Goal: Task Accomplishment & Management: Manage account settings

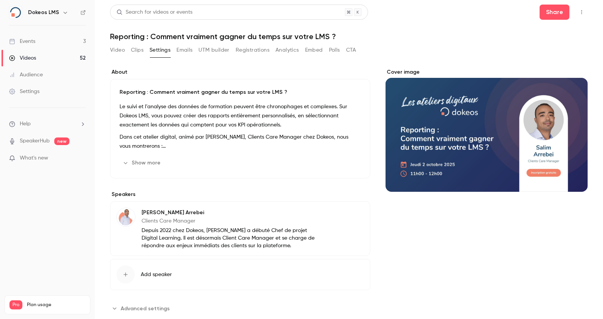
click at [43, 43] on link "Events 3" at bounding box center [47, 41] width 95 height 17
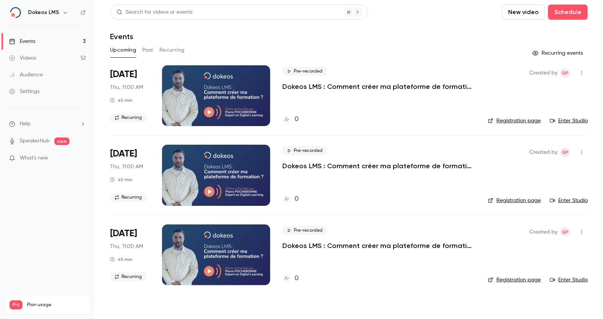
click at [58, 59] on link "Videos 52" at bounding box center [47, 58] width 95 height 17
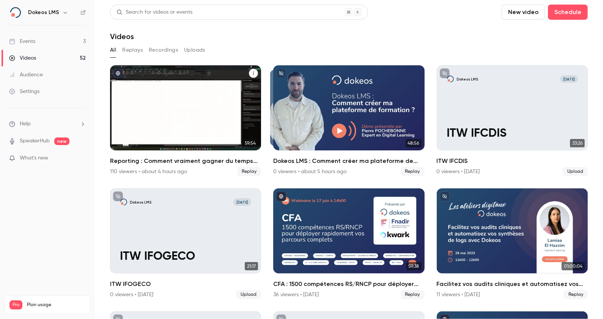
click at [133, 134] on div "Reporting : Comment vraiment gagner du temps sur votre LMS ?" at bounding box center [185, 107] width 151 height 85
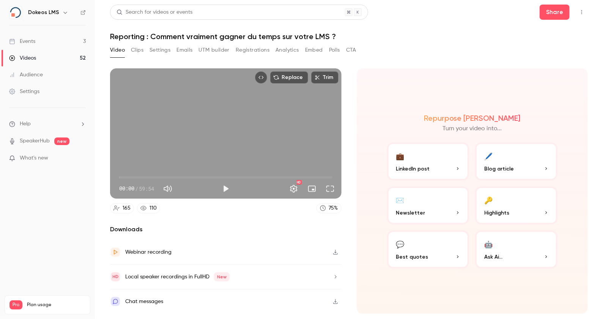
click at [145, 209] on icon at bounding box center [143, 208] width 6 height 6
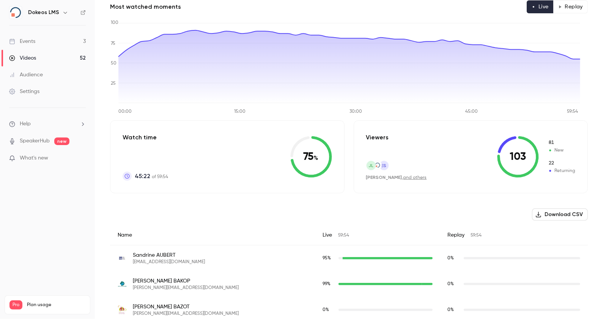
scroll to position [58, 0]
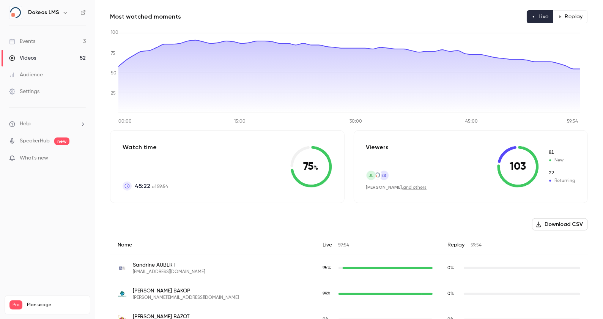
click at [38, 90] on div "Settings" at bounding box center [24, 92] width 30 height 8
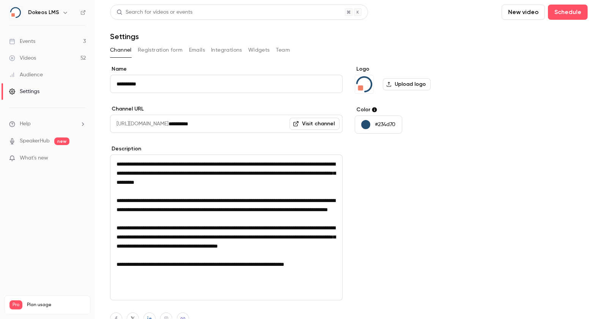
click at [61, 13] on button "button" at bounding box center [65, 12] width 9 height 9
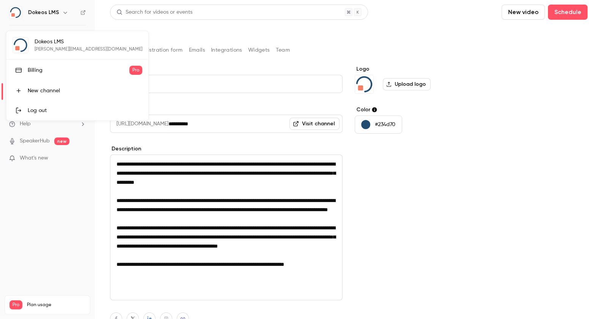
click at [49, 72] on div "Billing" at bounding box center [79, 70] width 102 height 8
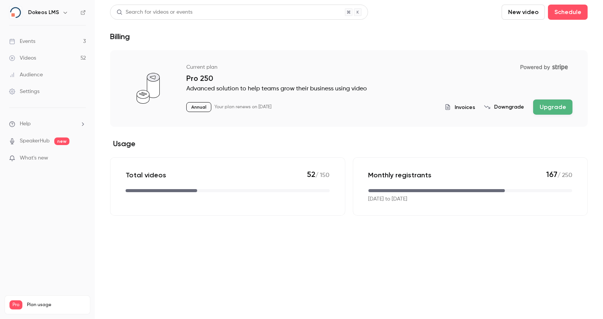
click at [471, 107] on span "Invoices" at bounding box center [465, 107] width 20 height 8
